Goal: Task Accomplishment & Management: Manage account settings

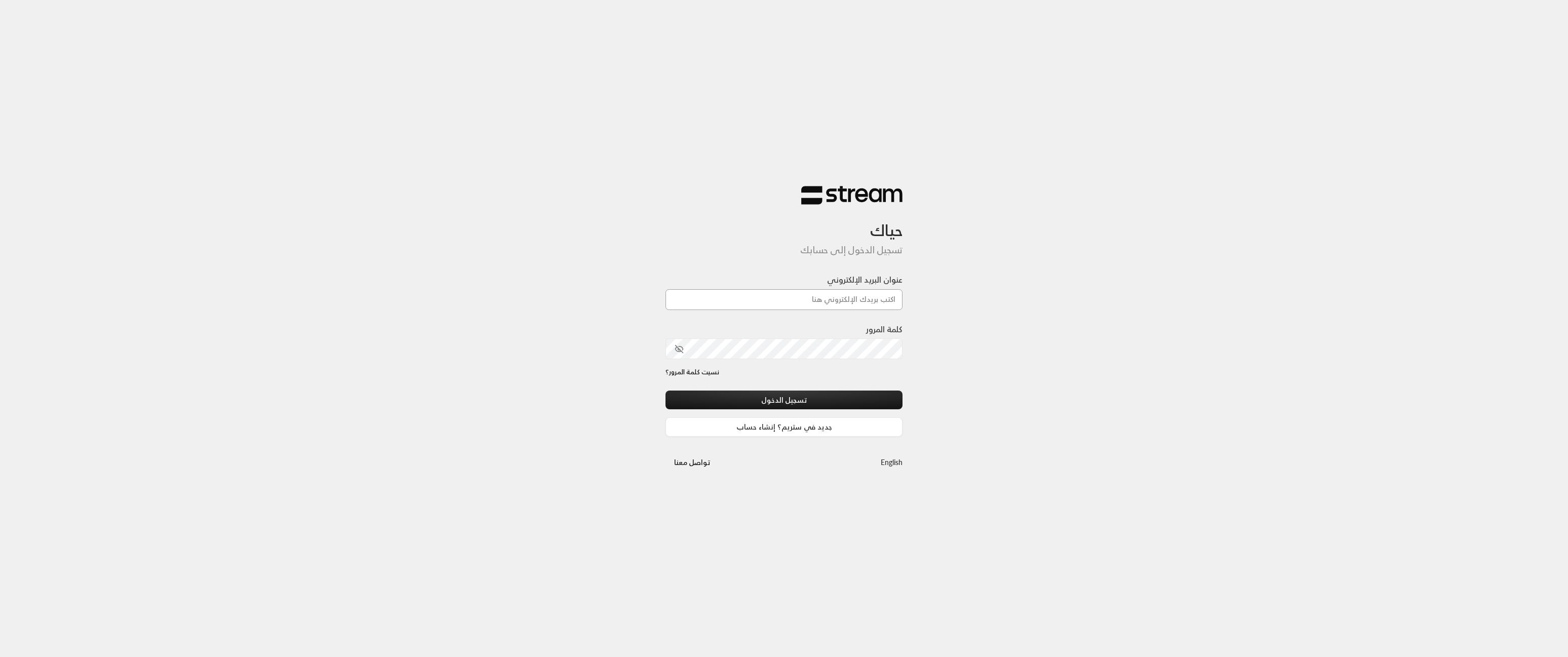
click at [839, 289] on input "عنوان البريد الإلكتروني" at bounding box center [784, 300] width 237 height 21
type input "[EMAIL_ADDRESS][DOMAIN_NAME]"
click at [828, 402] on button "تسجيل الدخول" at bounding box center [784, 400] width 237 height 19
click at [1025, 385] on div "حياك تسجيل الدخول إلى حسابك عنوان البريد الإلكتروني [EMAIL_ADDRESS][DOMAIN_NAME…" at bounding box center [784, 328] width 1568 height 657
type input "[EMAIL_ADDRESS][DOMAIN_NAME]"
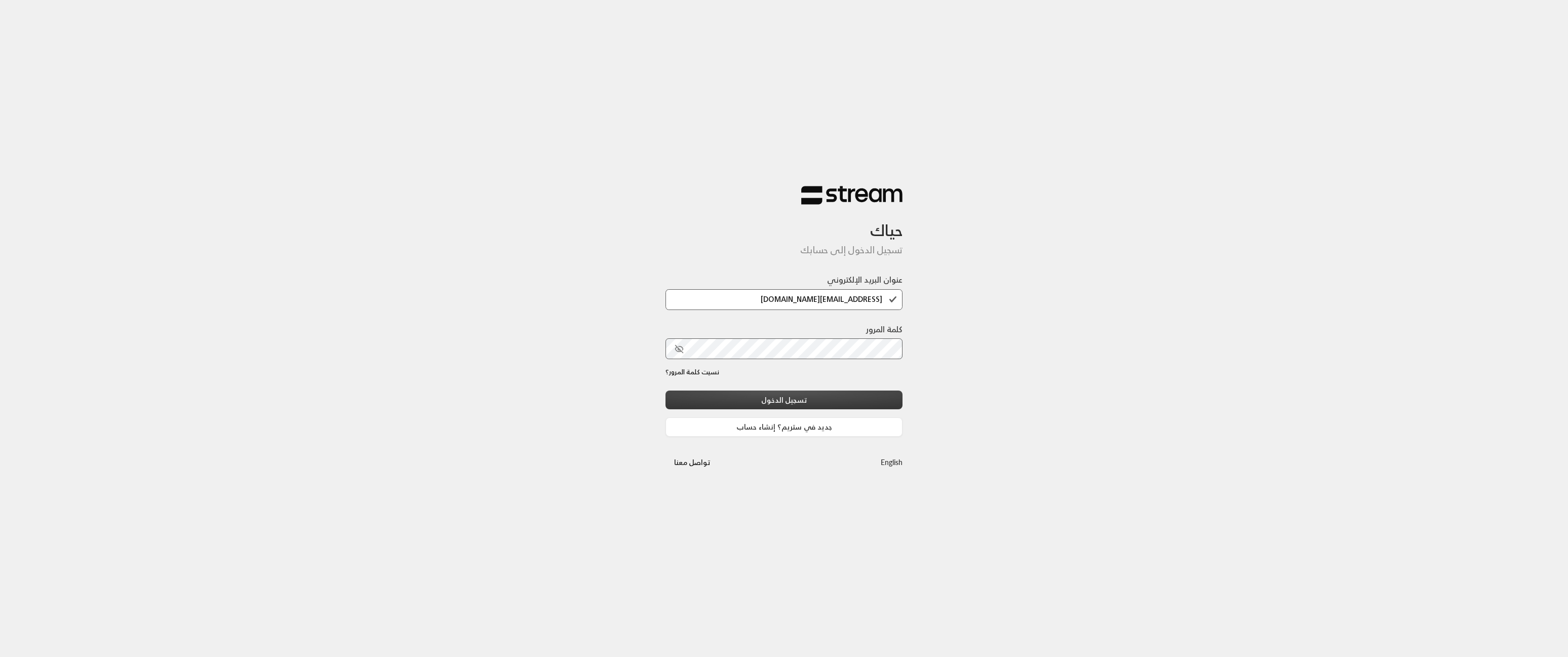
click at [767, 397] on button "تسجيل الدخول" at bounding box center [784, 400] width 237 height 19
type input "[EMAIL_ADDRESS][DOMAIN_NAME]"
click at [844, 394] on button "تسجيل الدخول" at bounding box center [784, 400] width 237 height 19
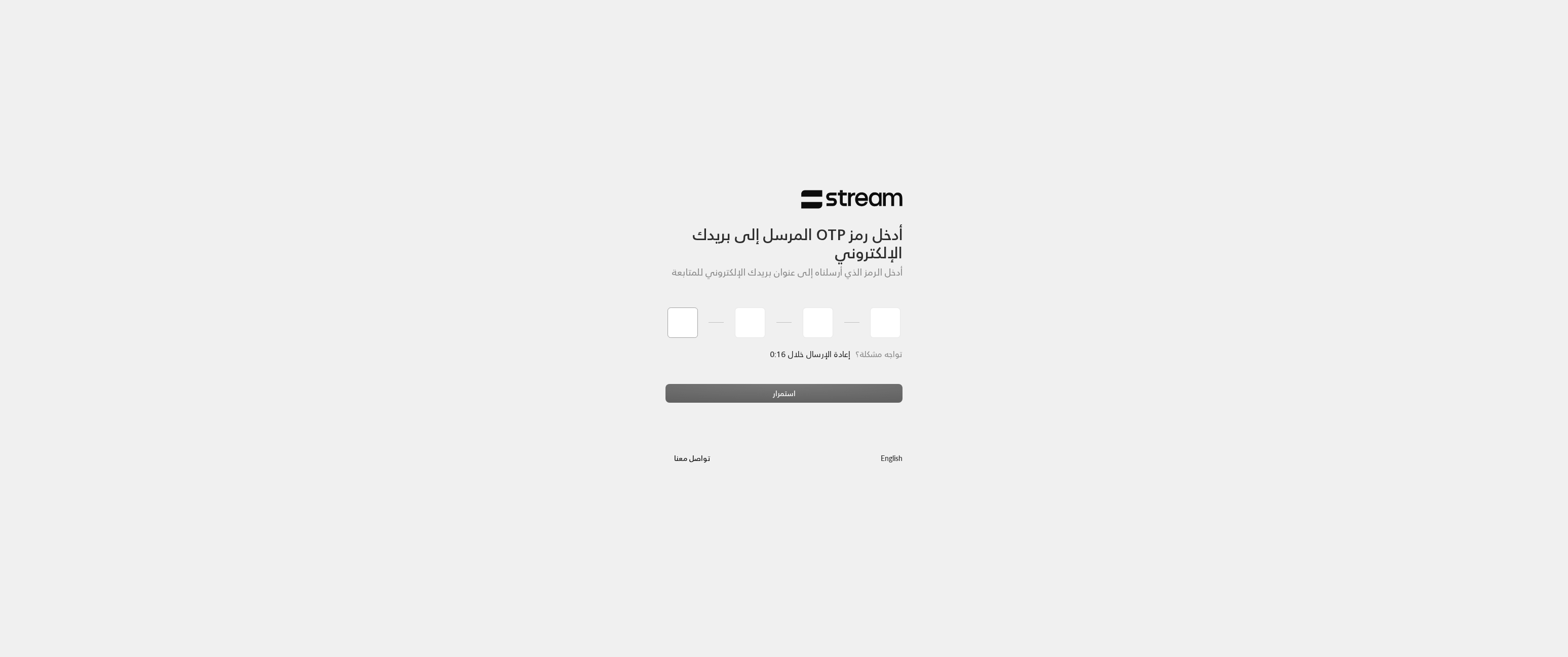
type input "3"
type input "2"
type input "0"
type input "4"
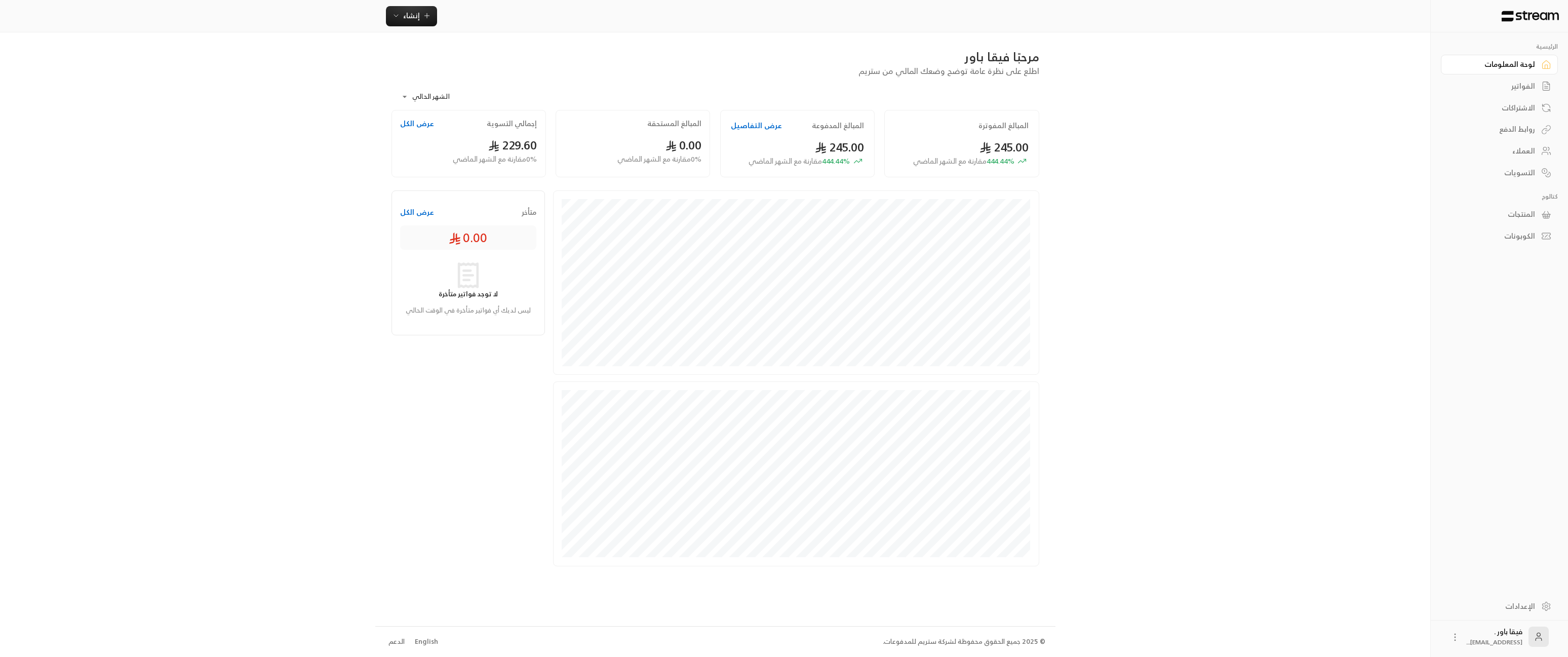
click at [1513, 112] on div "الاشتراكات" at bounding box center [1494, 108] width 81 height 10
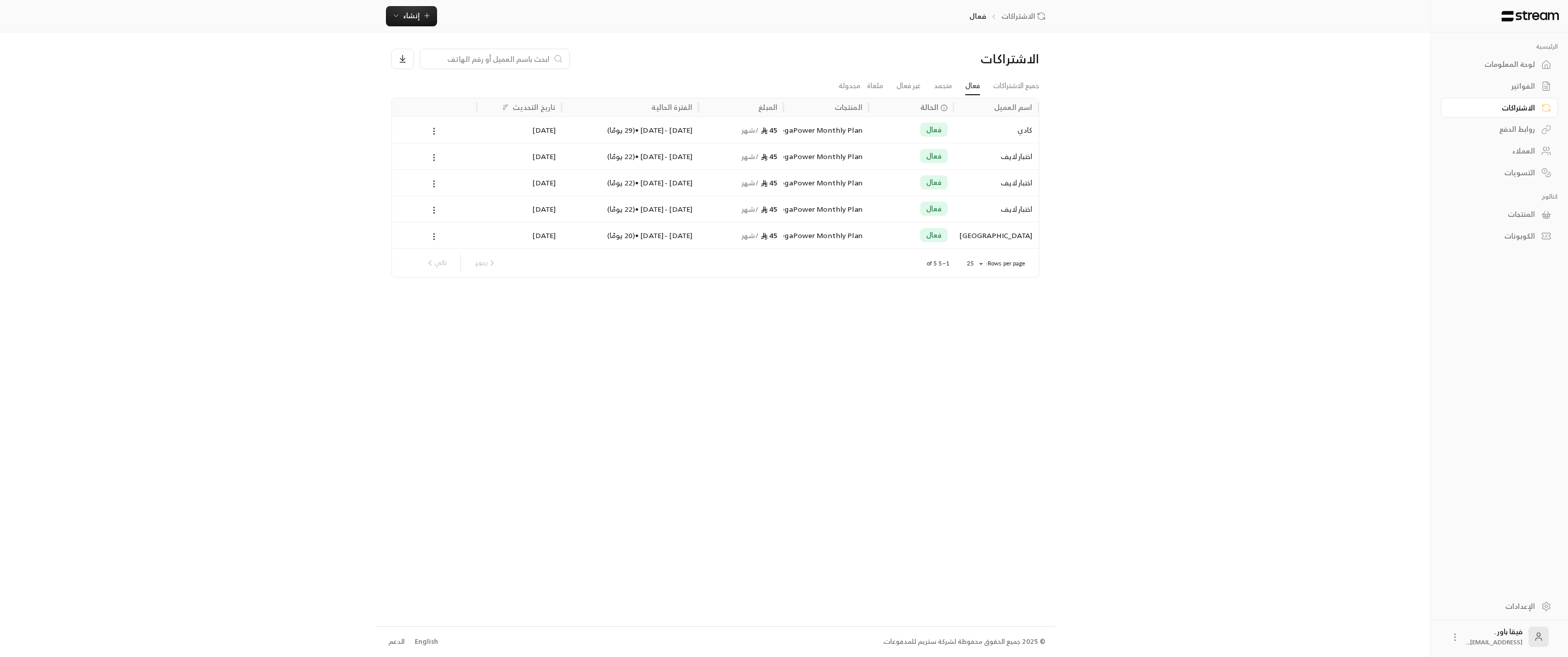
click at [1023, 132] on div "كادي" at bounding box center [996, 129] width 73 height 26
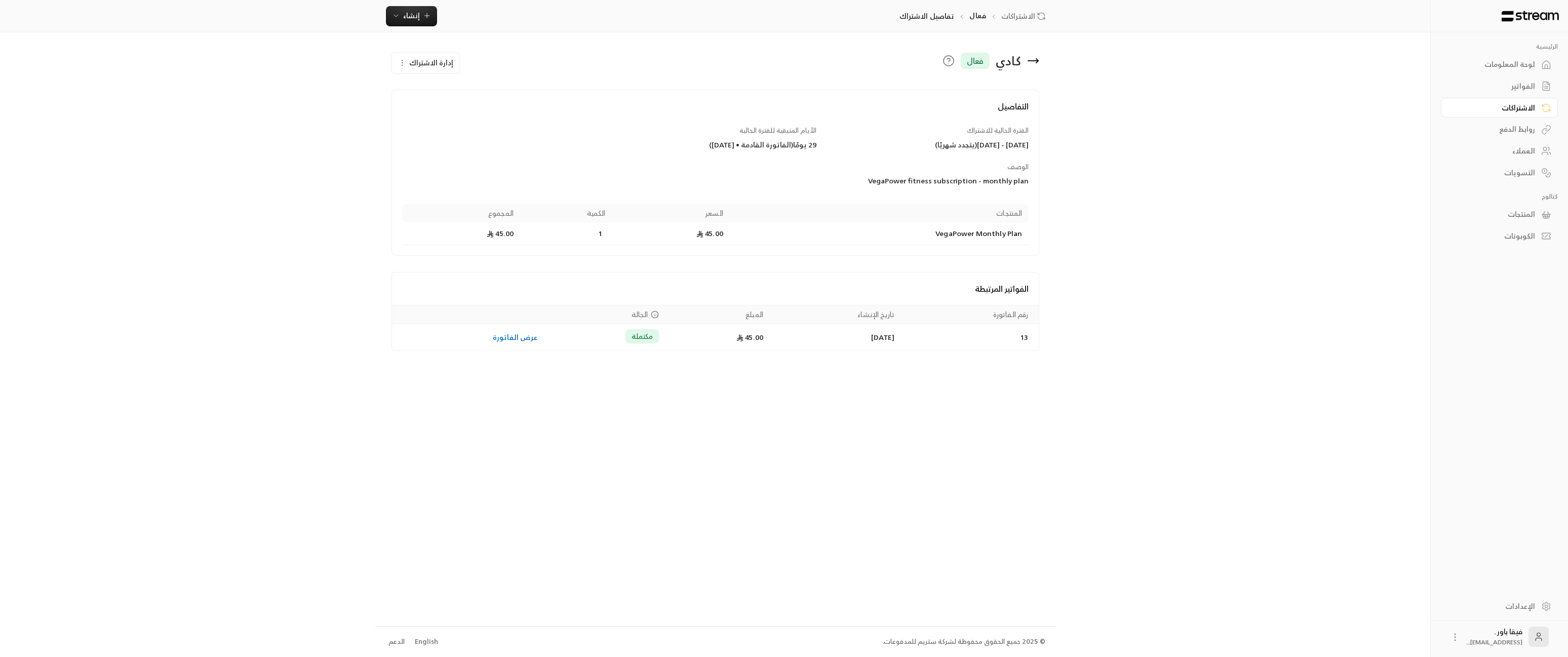
click at [1529, 150] on div "العملاء" at bounding box center [1494, 151] width 81 height 10
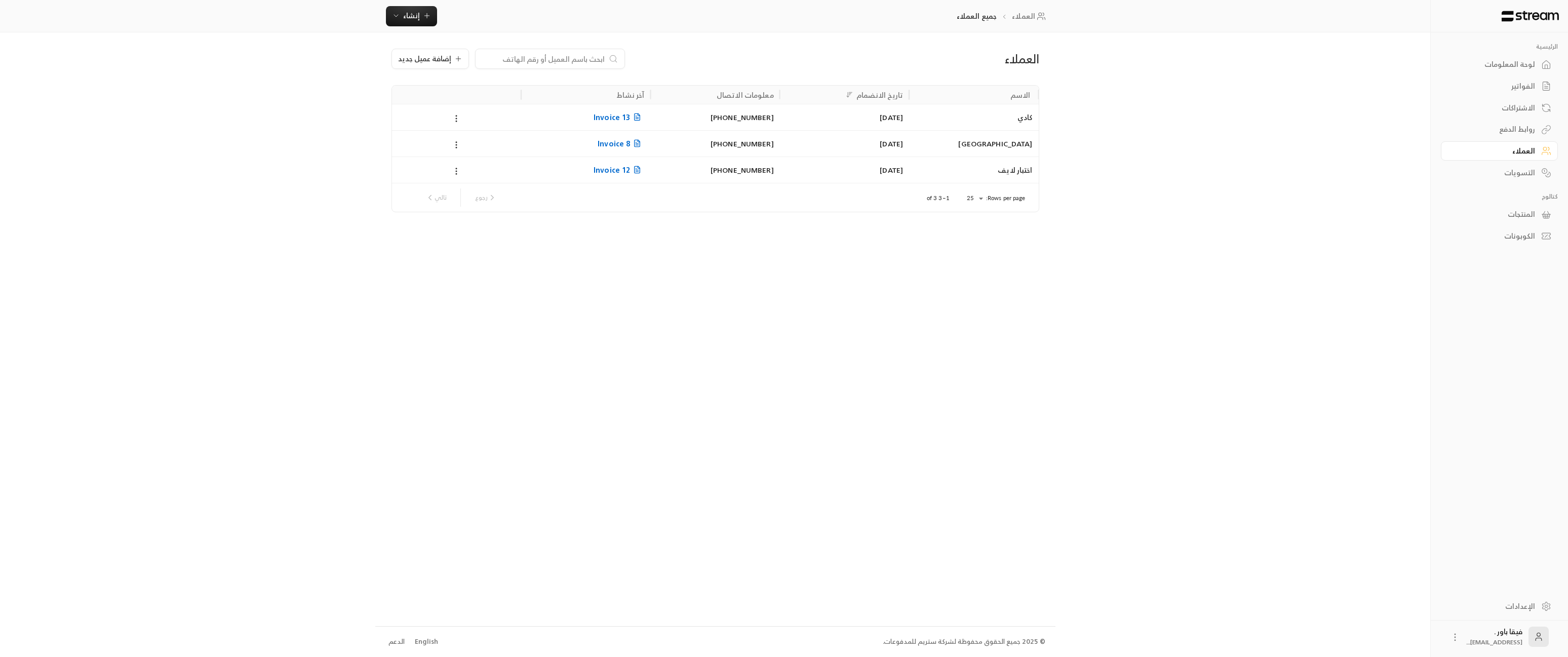
click at [1034, 127] on div "كادي" at bounding box center [974, 117] width 129 height 26
